Goal: Navigation & Orientation: Find specific page/section

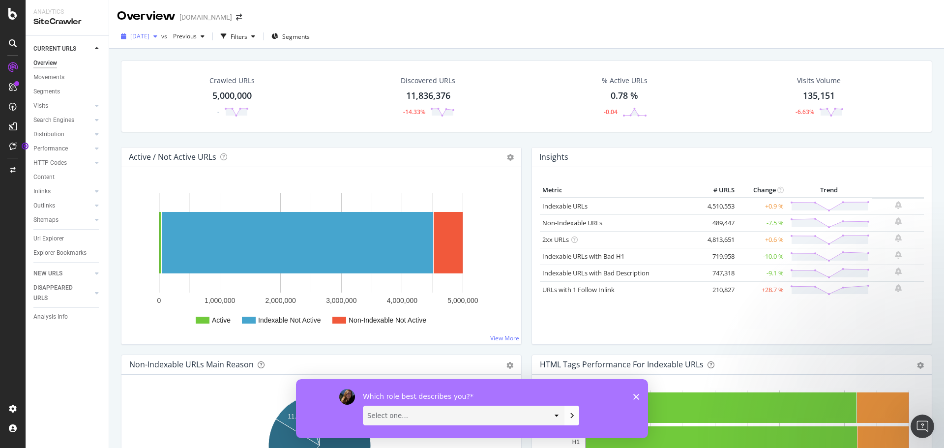
click at [157, 38] on icon "button" at bounding box center [155, 36] width 4 height 6
click at [636, 397] on icon "Close survey" at bounding box center [636, 396] width 6 height 6
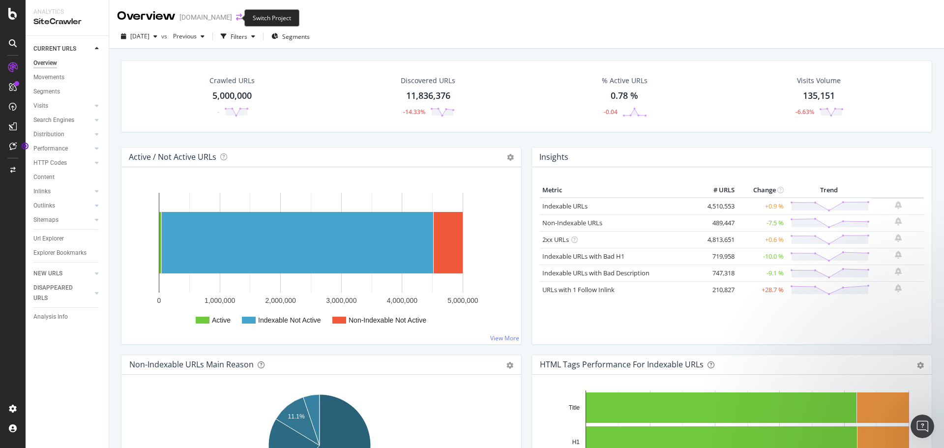
click at [236, 21] on icon "arrow-right-arrow-left" at bounding box center [239, 17] width 6 height 7
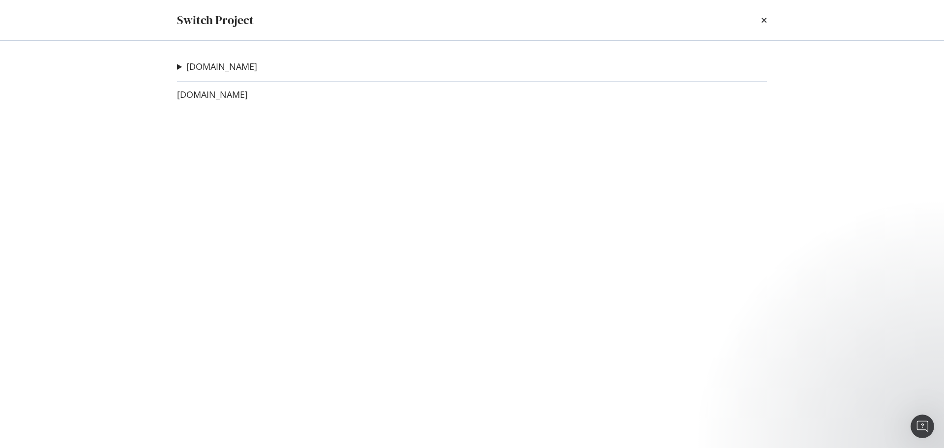
click at [206, 102] on div "[DOMAIN_NAME] Virtual Robots Ad-Hoc Project Map Resource Test (500k) Ad-Hoc Pro…" at bounding box center [472, 244] width 630 height 407
click at [210, 97] on link "[DOMAIN_NAME]" at bounding box center [212, 95] width 71 height 10
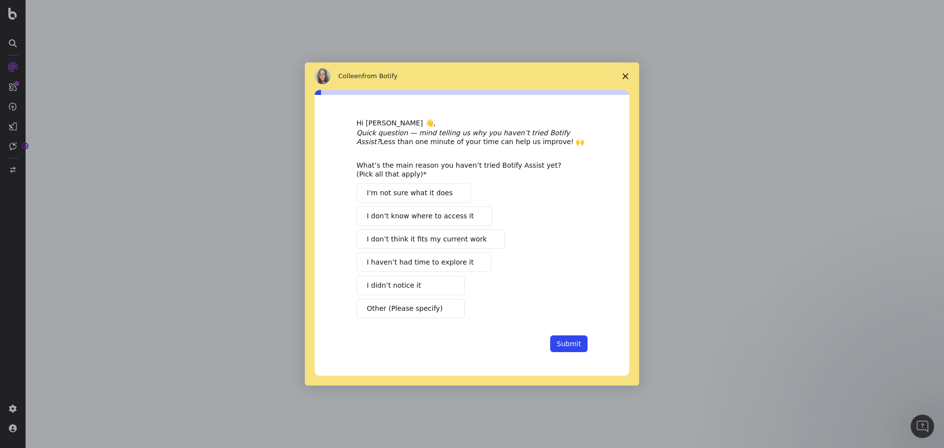
click at [629, 72] on span "Close survey" at bounding box center [626, 76] width 28 height 28
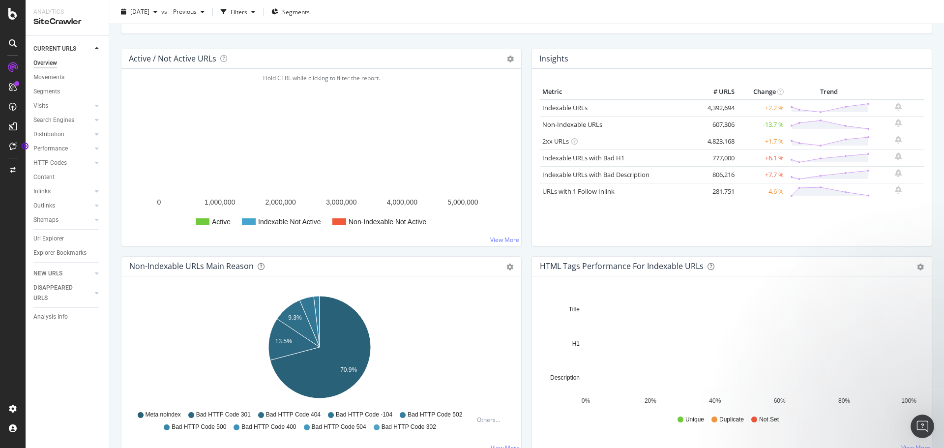
scroll to position [148, 0]
